Goal: Task Accomplishment & Management: Manage account settings

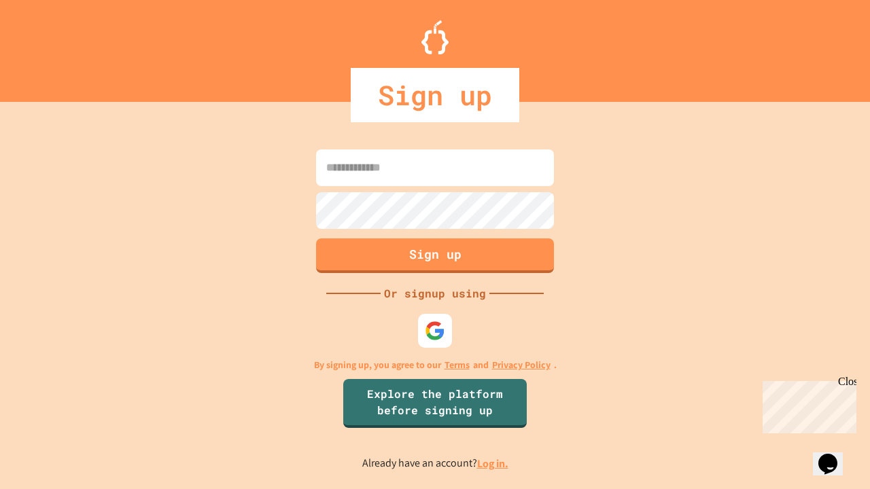
click at [493, 463] on link "Log in." at bounding box center [492, 464] width 31 height 14
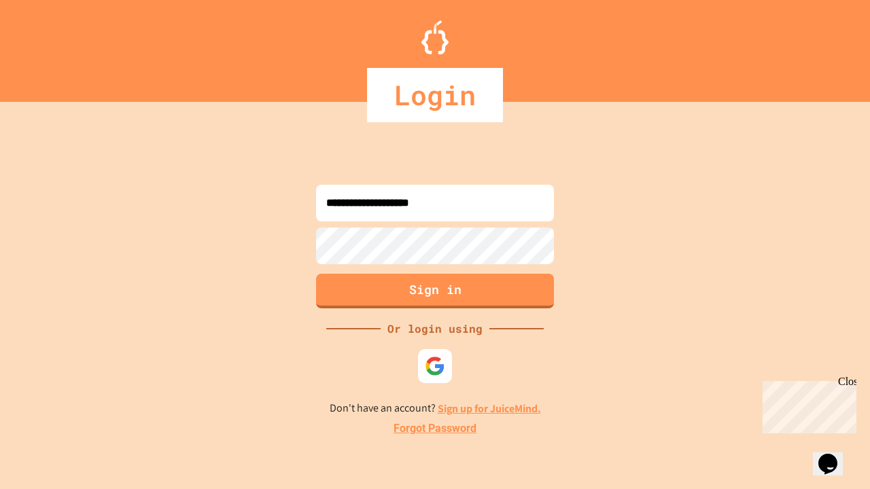
type input "**********"
